Goal: Transaction & Acquisition: Purchase product/service

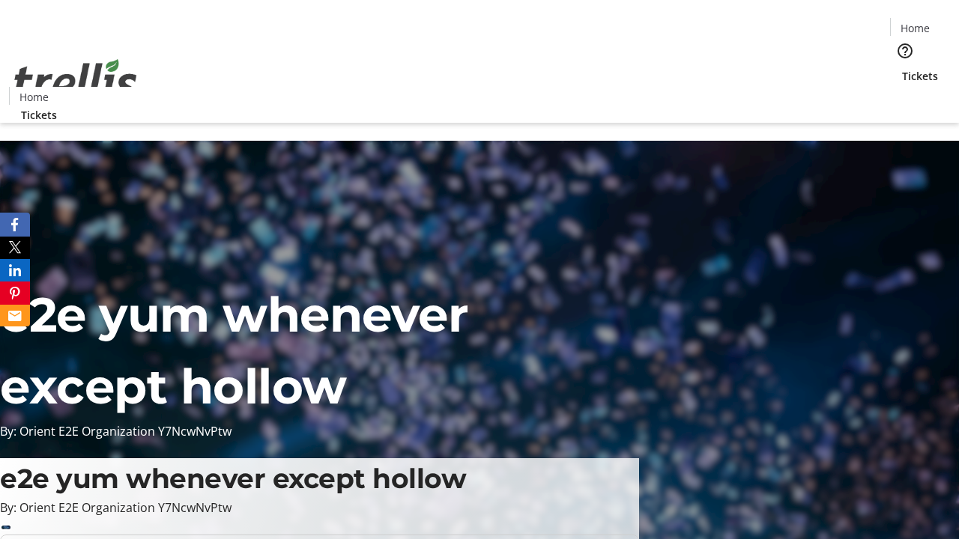
click at [902, 68] on span "Tickets" at bounding box center [920, 76] width 36 height 16
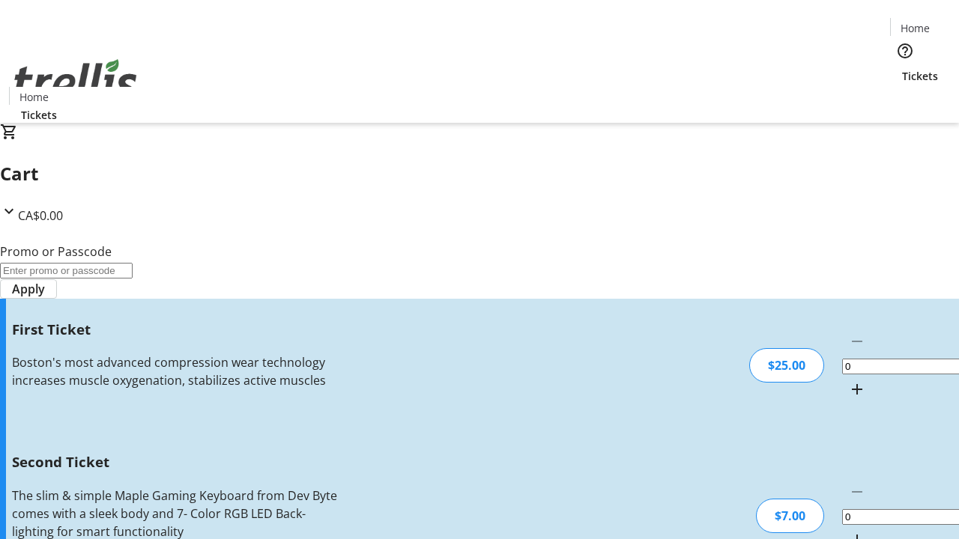
click at [848, 381] on mat-icon "Increment by one" at bounding box center [857, 390] width 18 height 18
type input "1"
click at [848, 531] on mat-icon "Increment by one" at bounding box center [857, 540] width 18 height 18
type input "2"
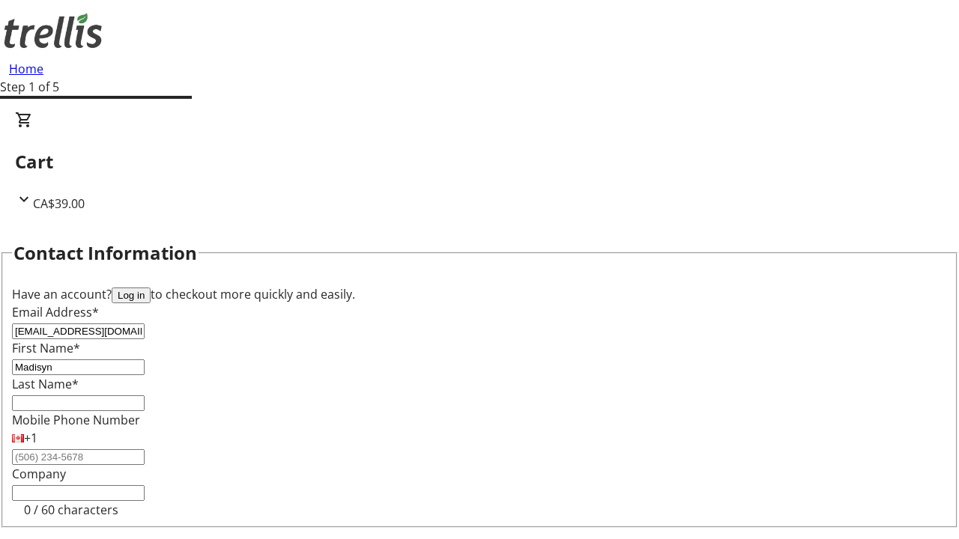
type input "Madisyn"
type input "[PERSON_NAME]"
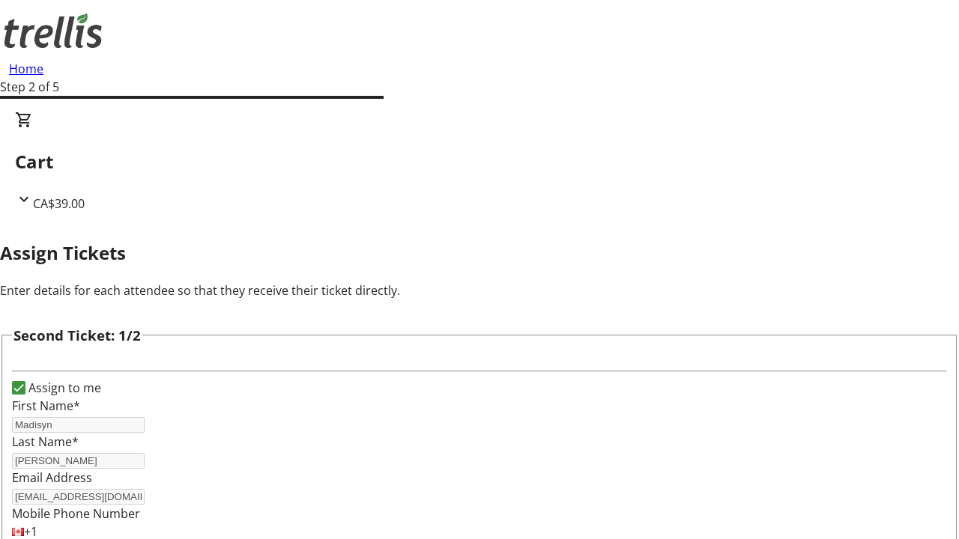
scroll to position [245, 0]
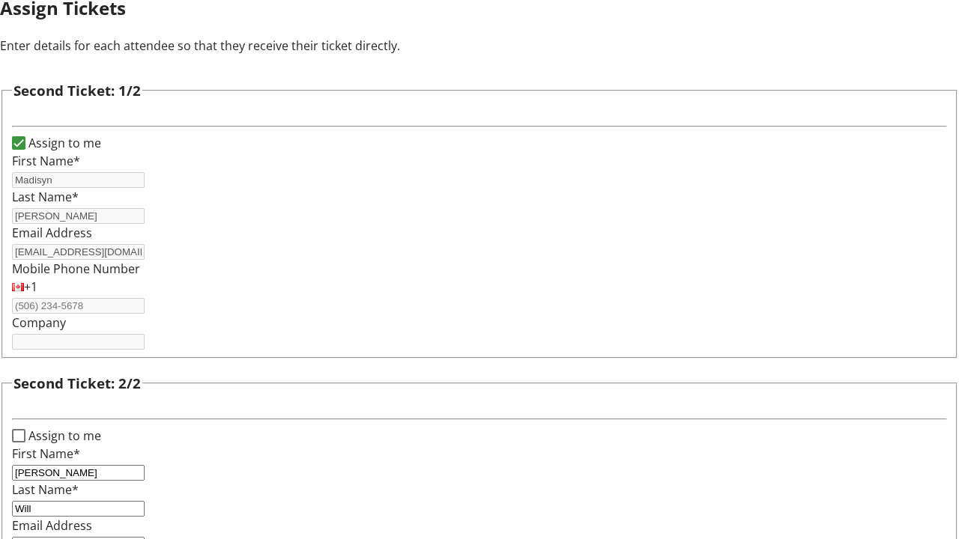
type input "[PERSON_NAME][EMAIL_ADDRESS][DOMAIN_NAME]"
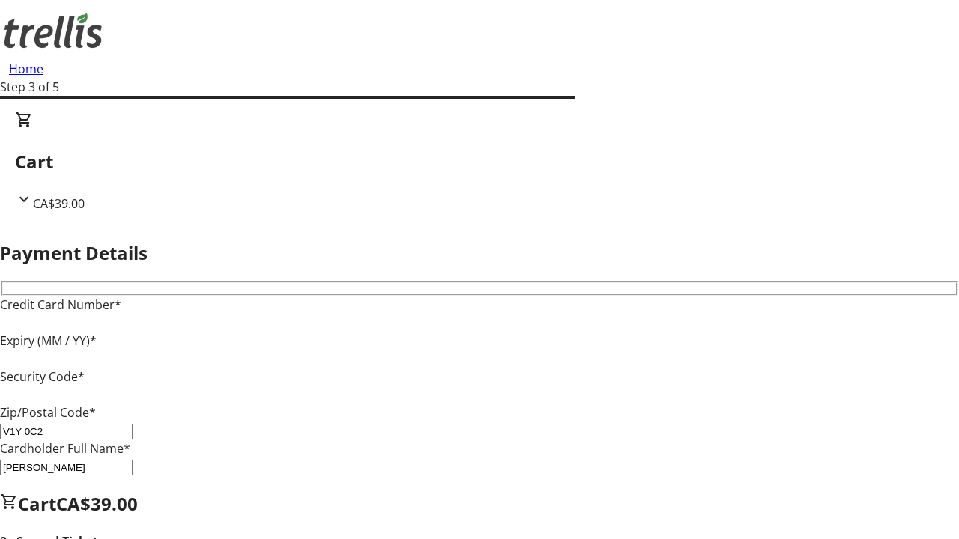
type input "V1Y 0C2"
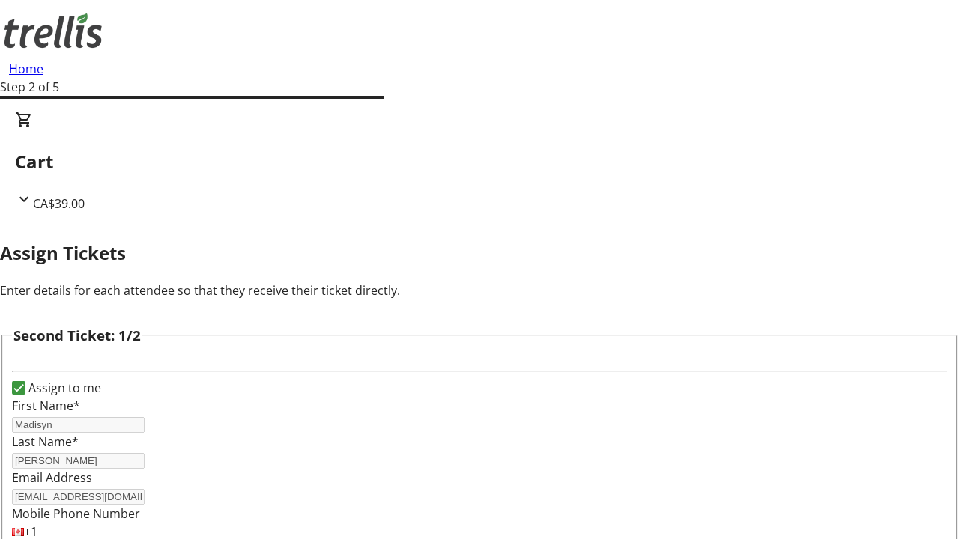
scroll to position [176, 0]
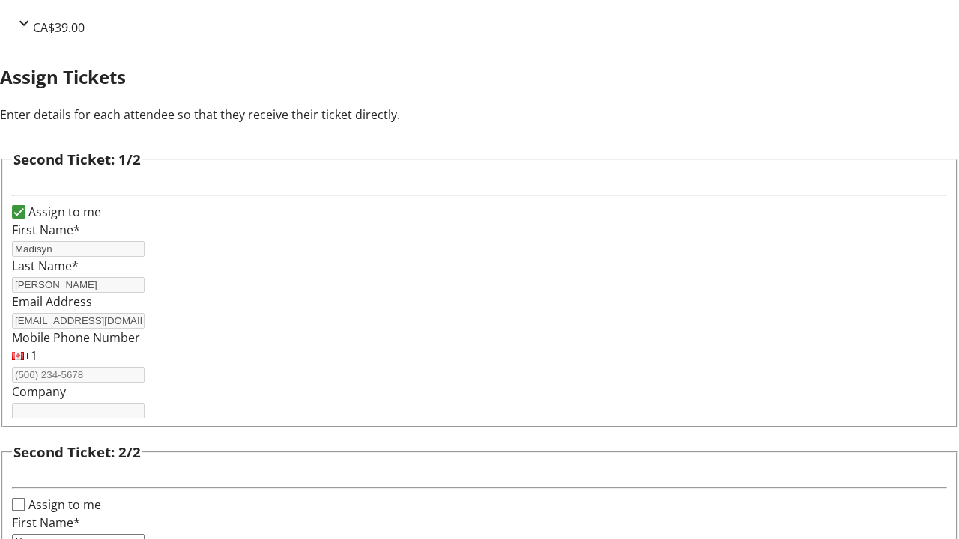
type input "Name"
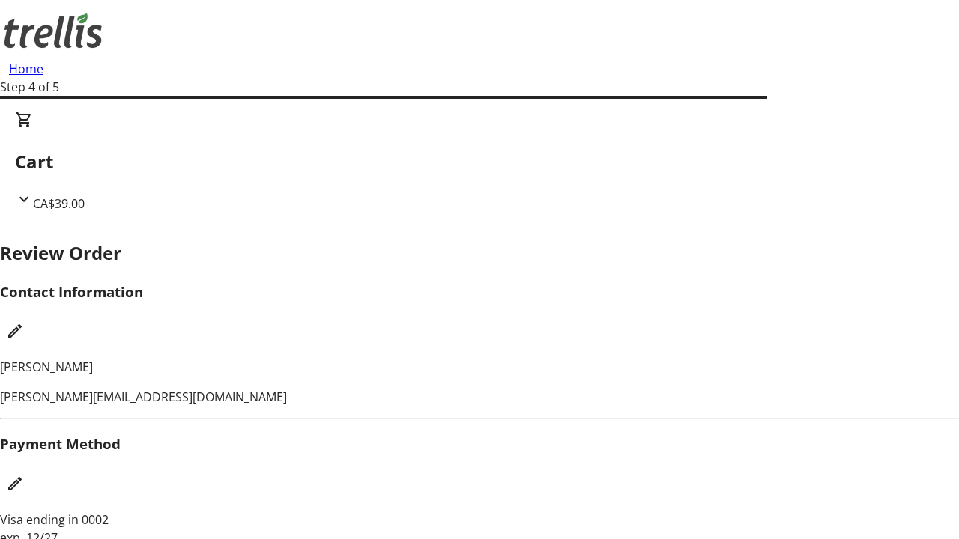
click at [24, 475] on mat-icon "Edit Payment Method" at bounding box center [15, 484] width 18 height 18
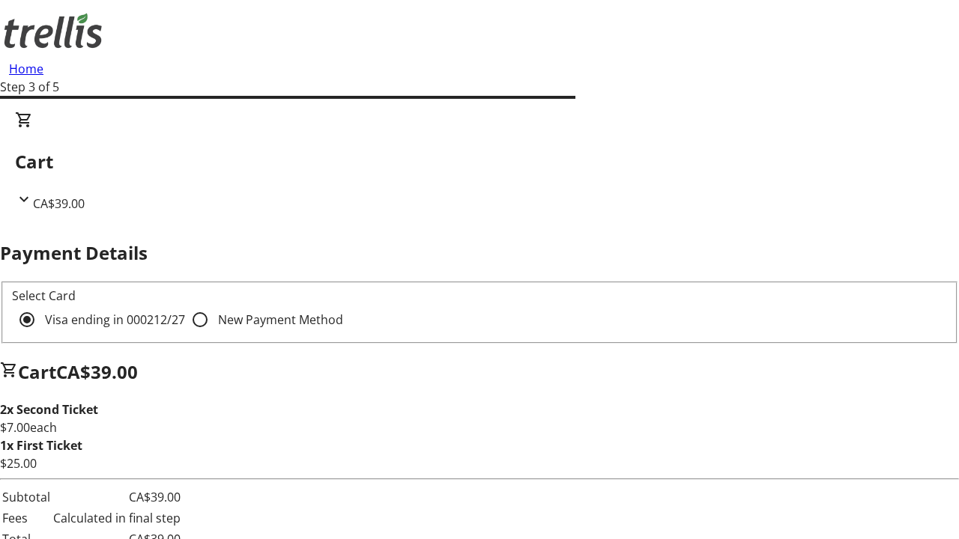
click at [185, 305] on input "New Payment Method" at bounding box center [200, 320] width 30 height 30
radio input "true"
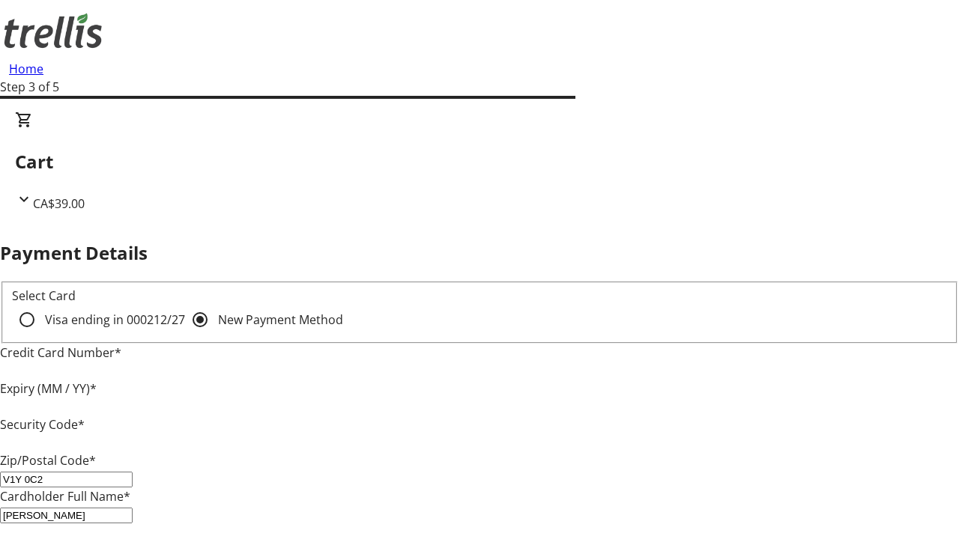
type input "V1Y 0C2"
